Goal: Information Seeking & Learning: Learn about a topic

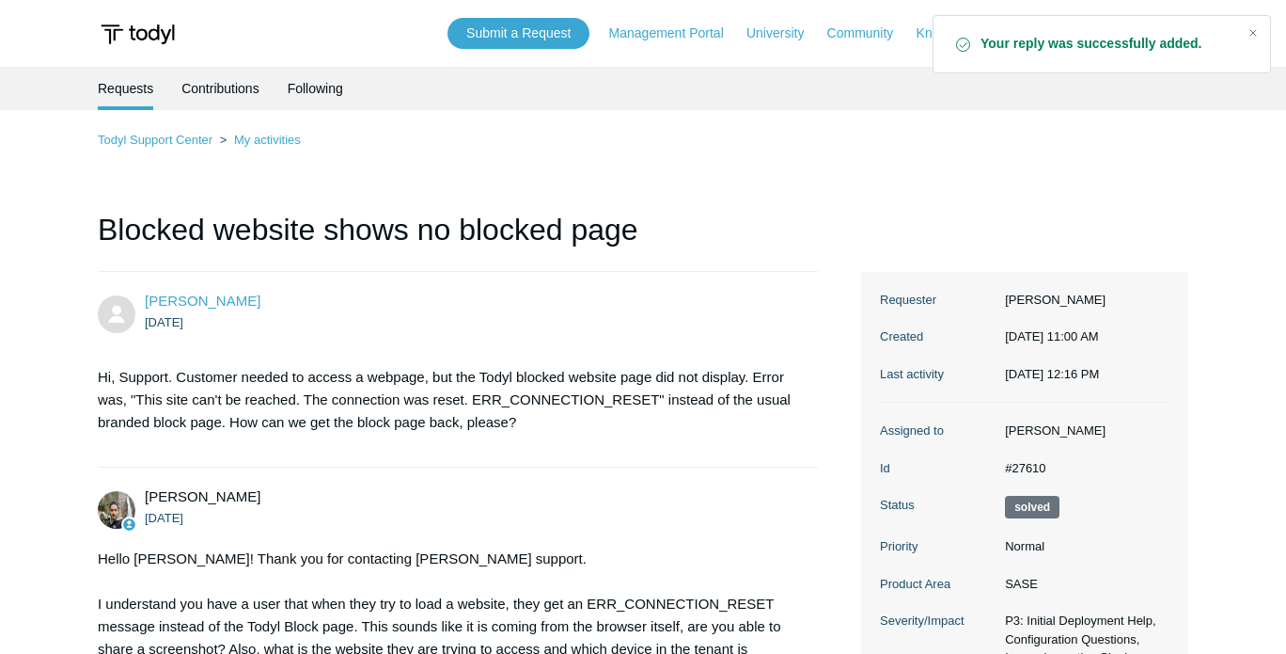
drag, startPoint x: 0, startPoint y: 0, endPoint x: 934, endPoint y: 154, distance: 946.4
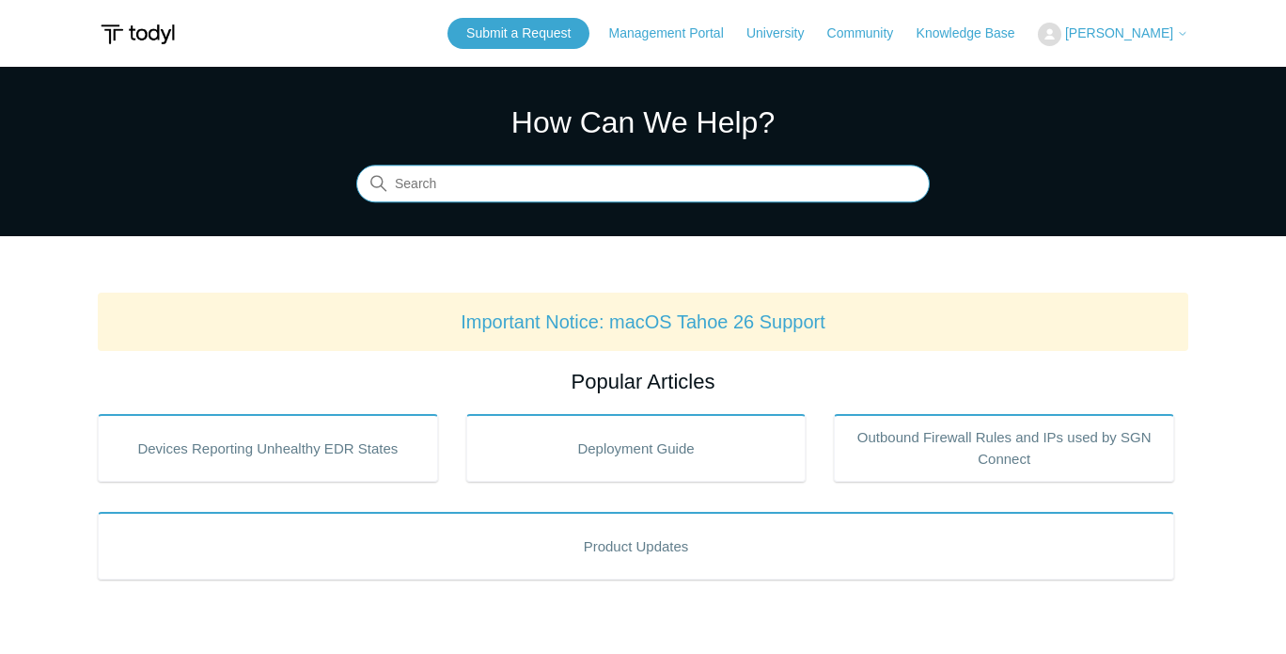
click at [477, 181] on input "Search" at bounding box center [643, 185] width 574 height 38
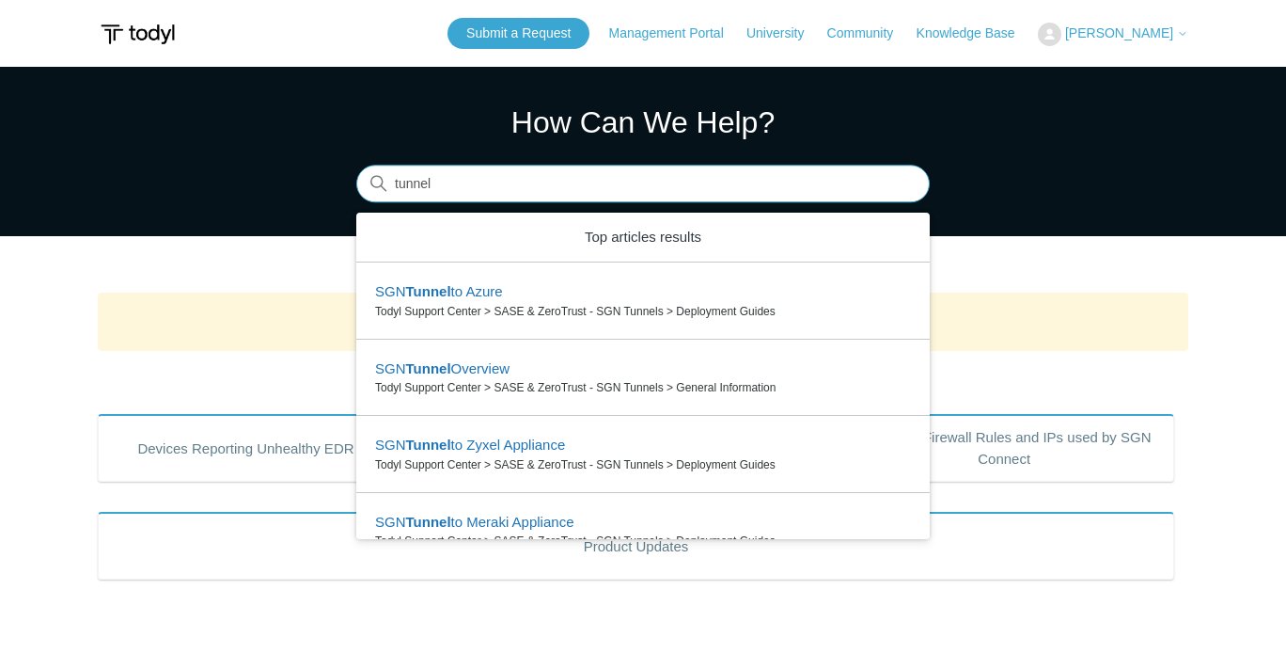
type input "tunnel"
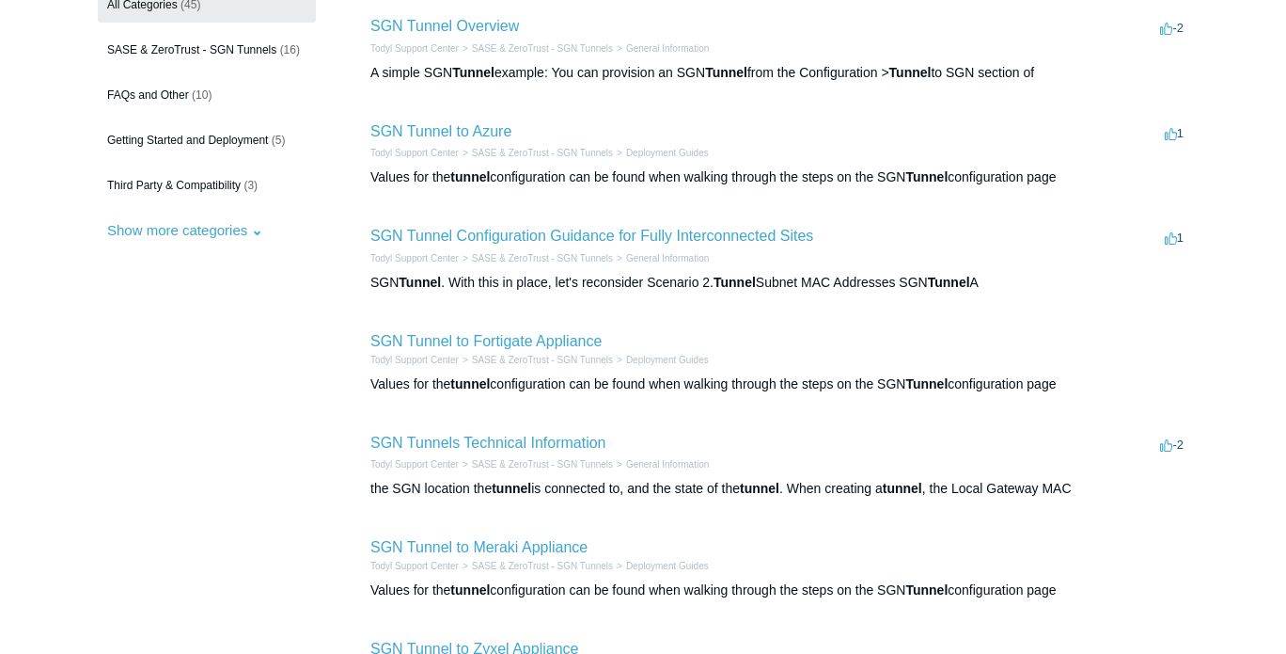
scroll to position [219, 0]
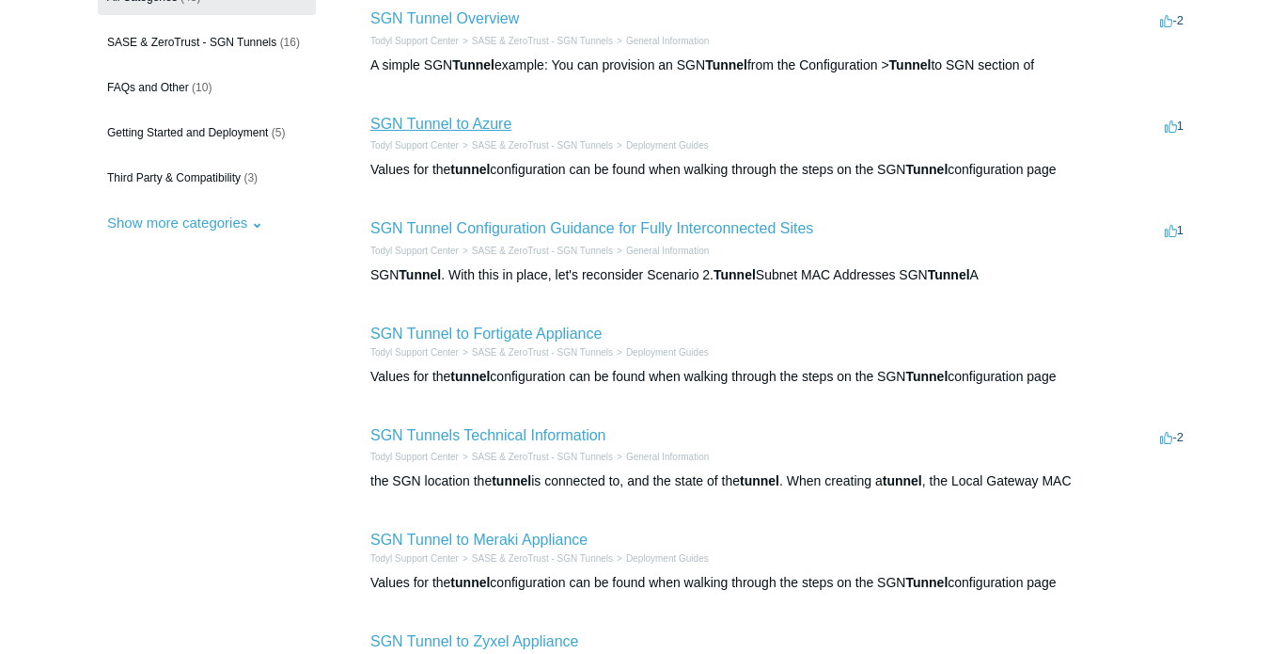
click at [451, 125] on link "SGN Tunnel to Azure" at bounding box center [441, 124] width 141 height 16
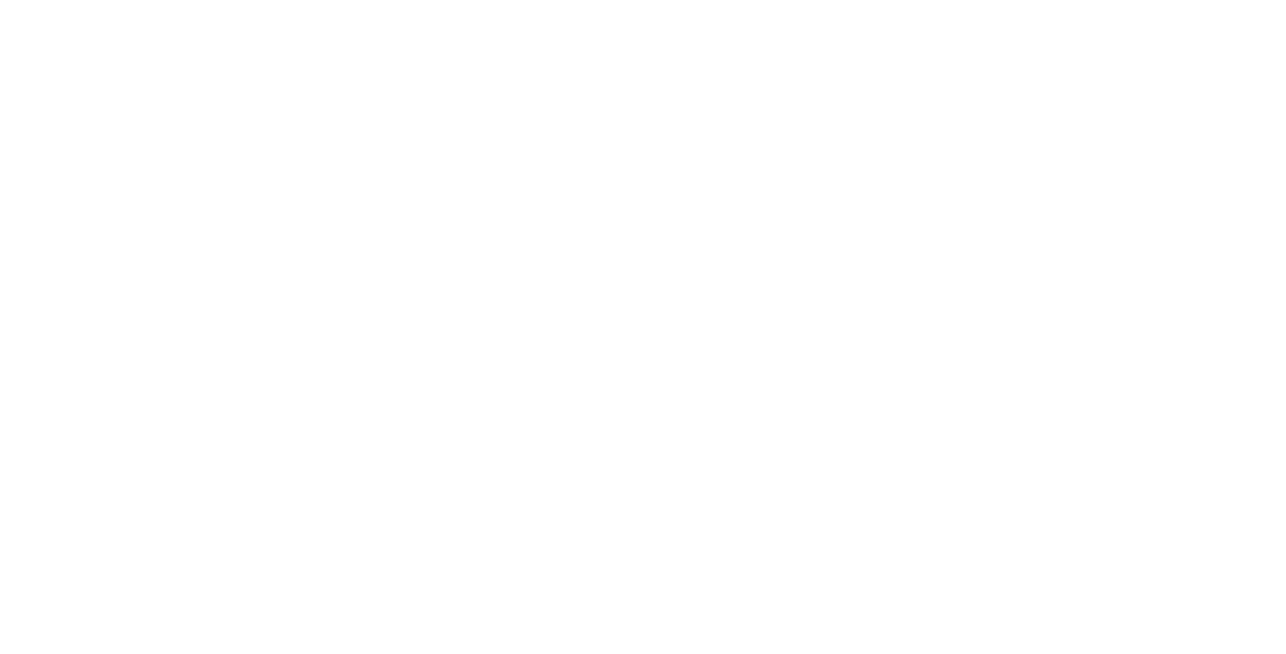
scroll to position [9112, 0]
